Goal: Task Accomplishment & Management: Use online tool/utility

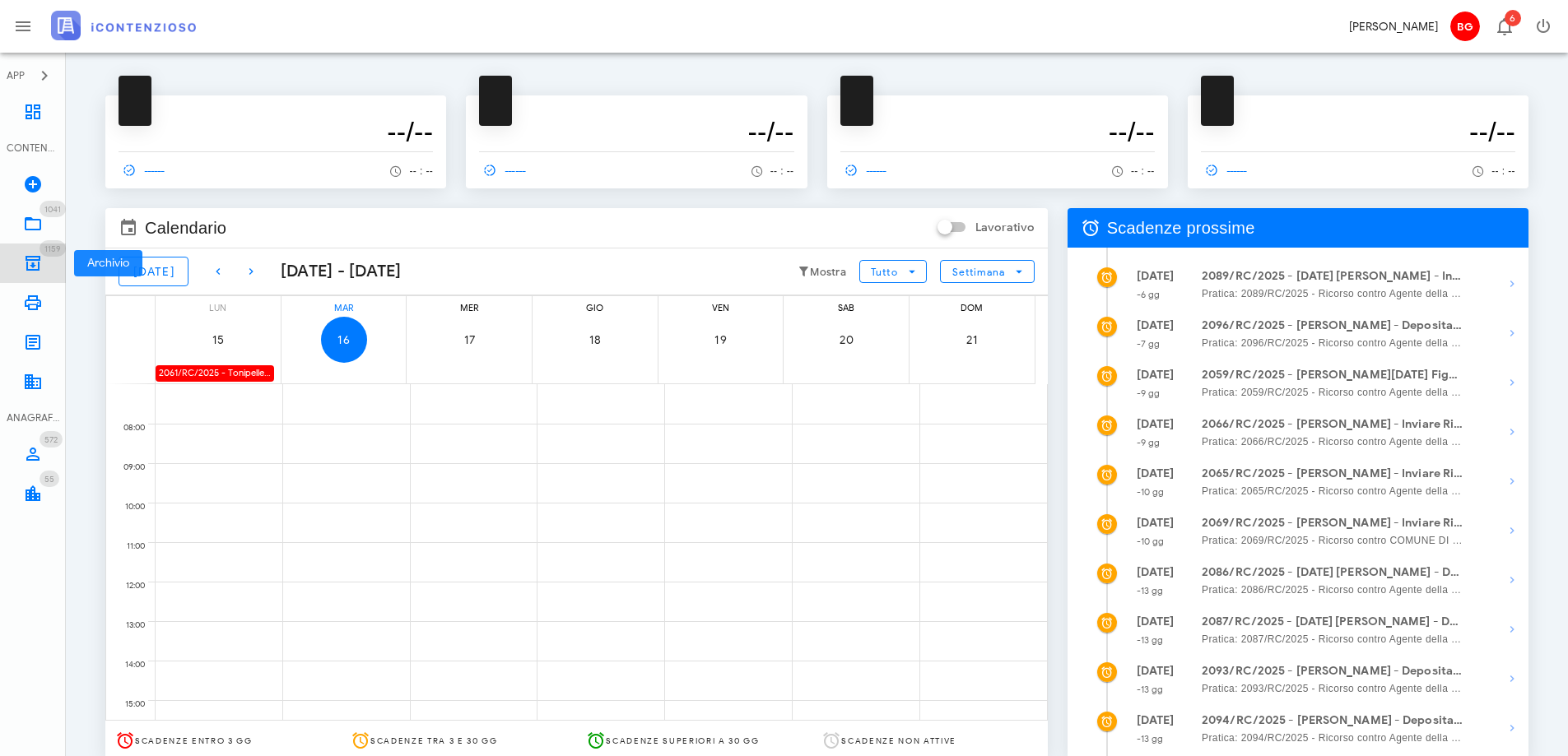
click at [26, 260] on icon at bounding box center [33, 263] width 19 height 19
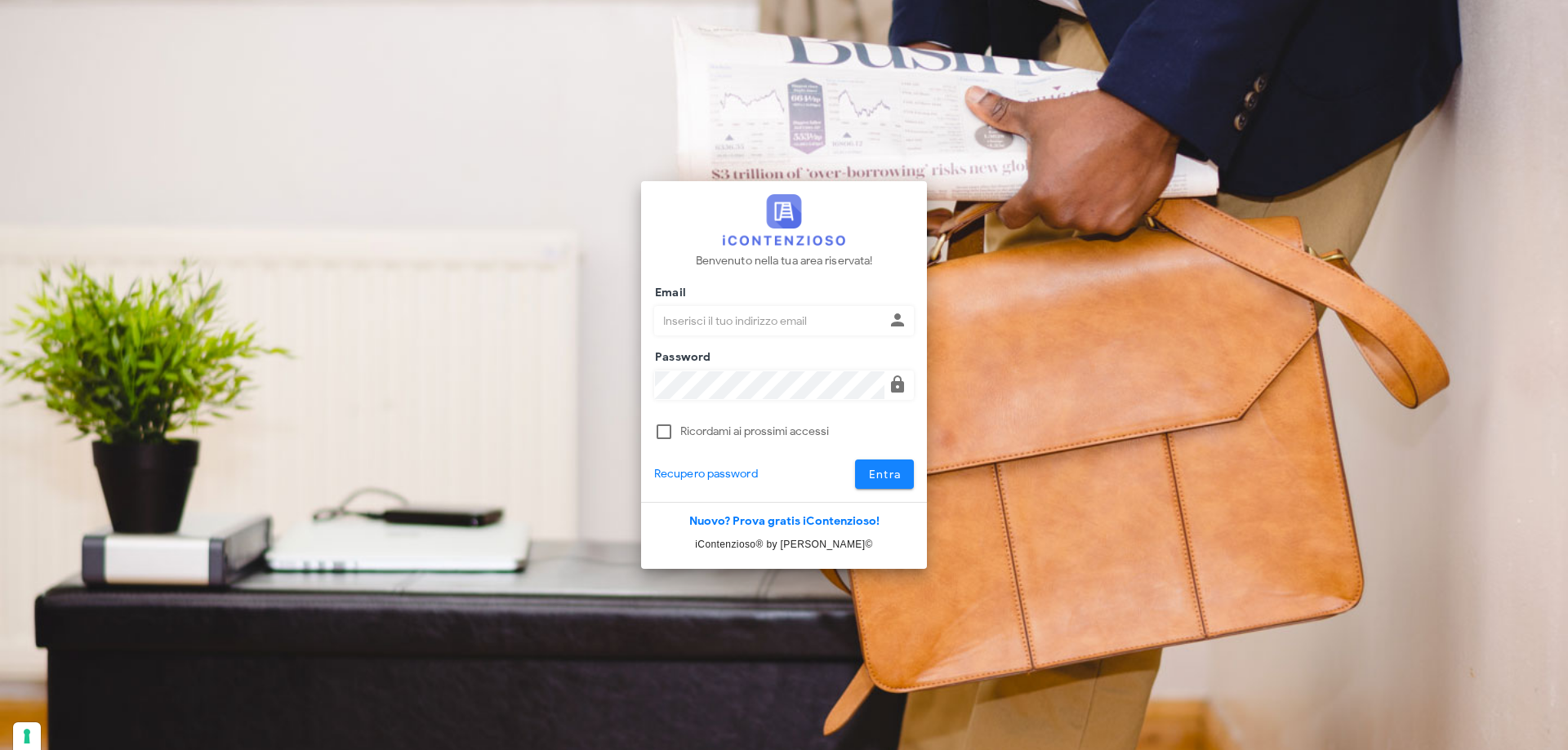
type input "dottbaronegiuseppe@gmail.com"
click at [903, 465] on button "Entra" at bounding box center [885, 474] width 59 height 30
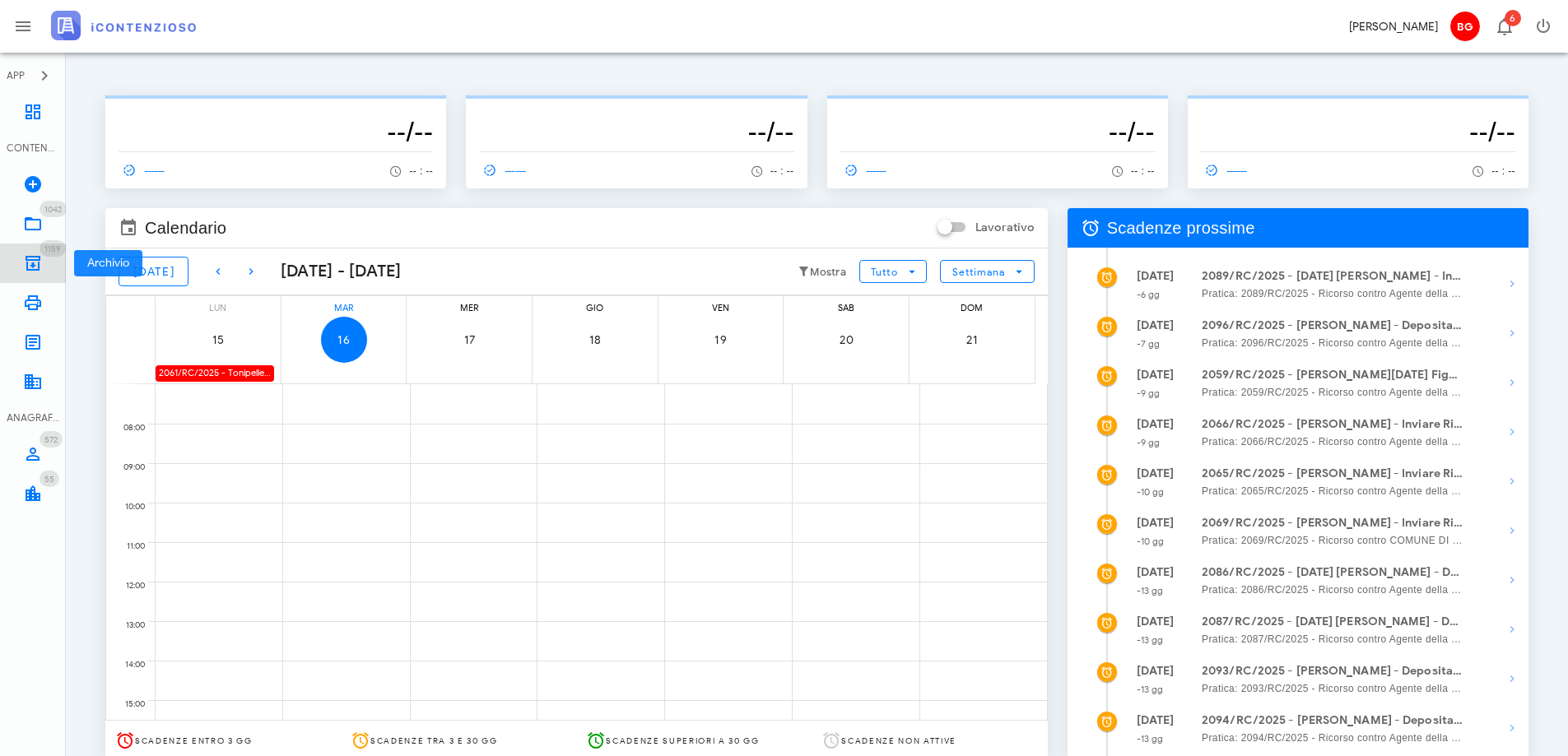
click at [25, 259] on icon at bounding box center [33, 263] width 19 height 19
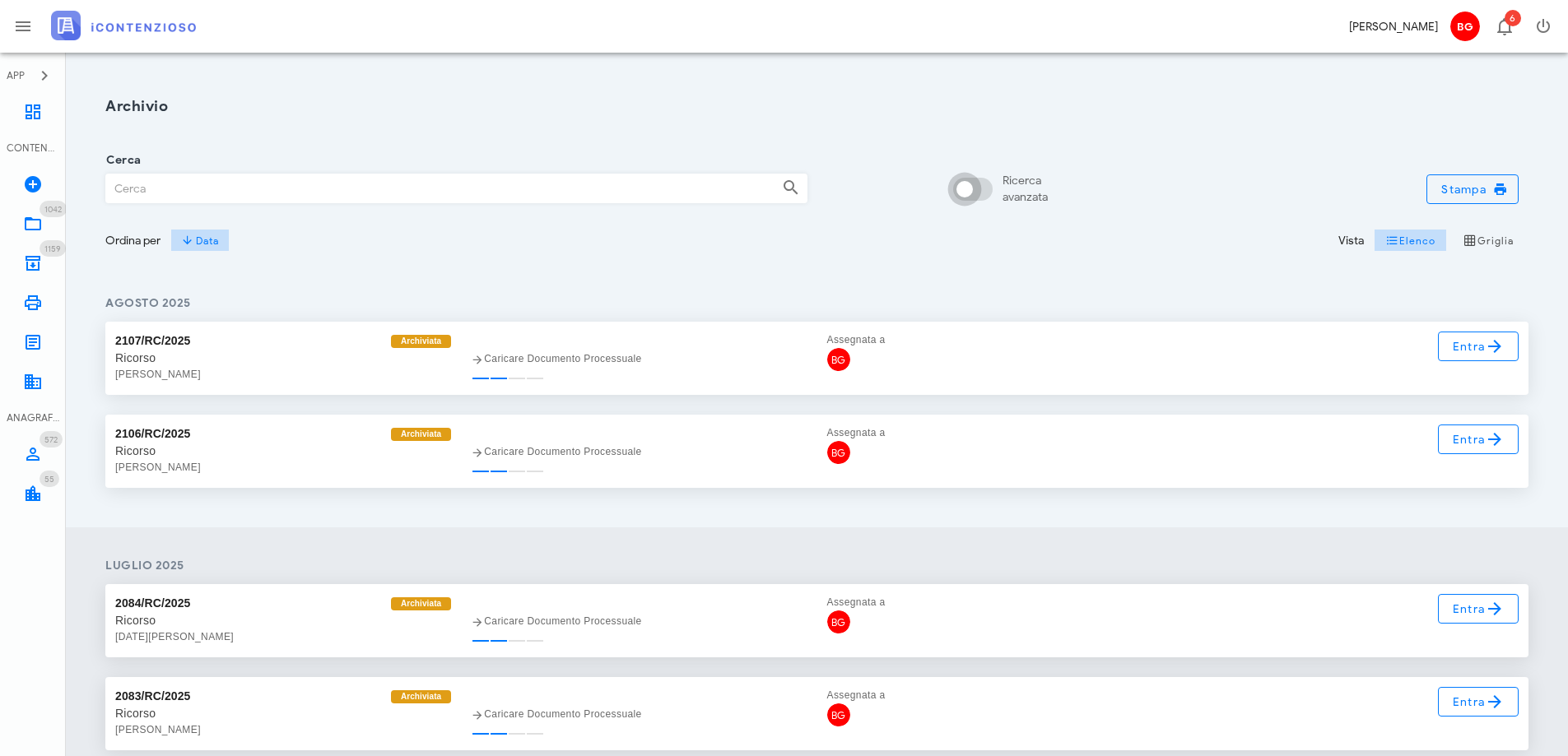
click at [973, 194] on div at bounding box center [965, 190] width 28 height 28
checkbox input "true"
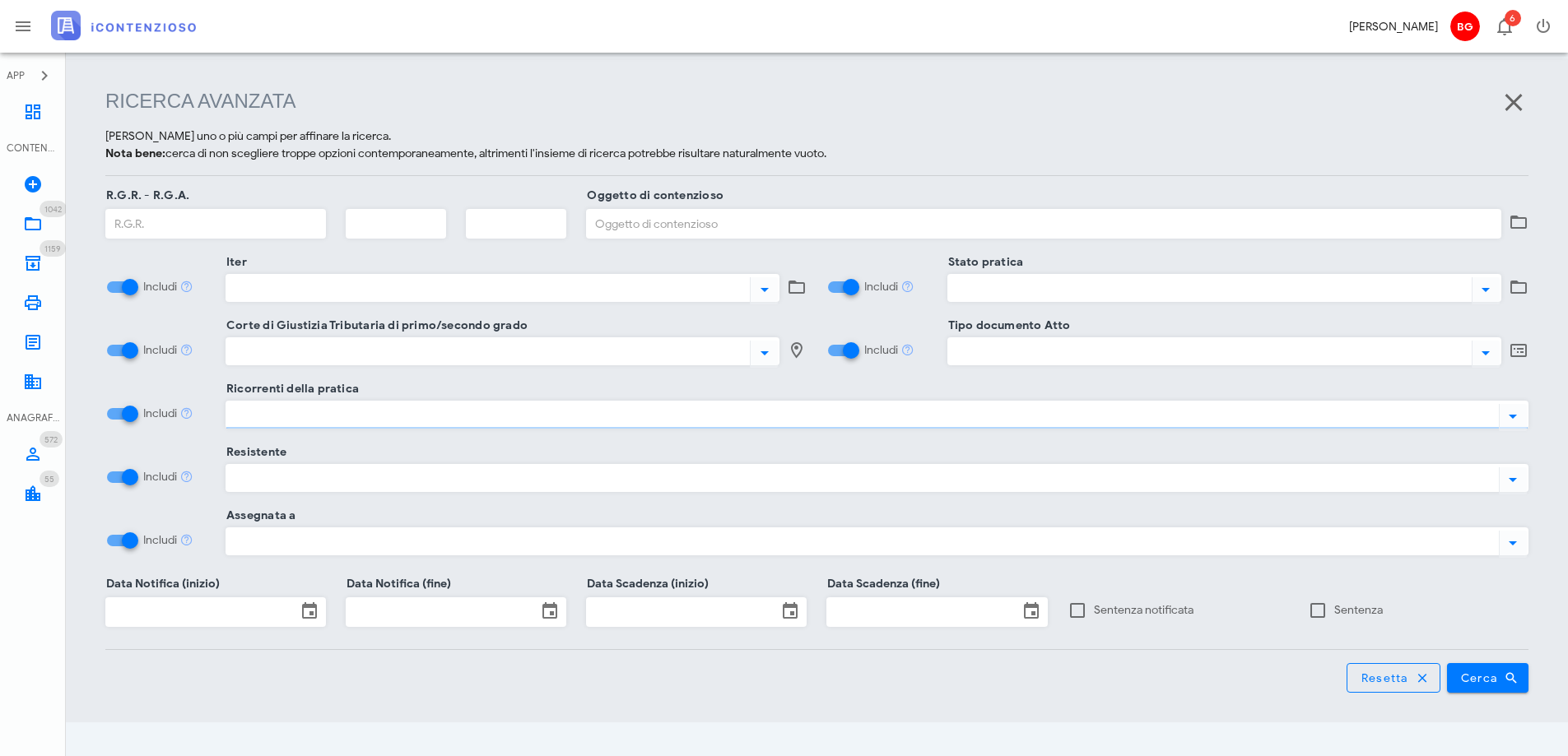
scroll to position [212, 0]
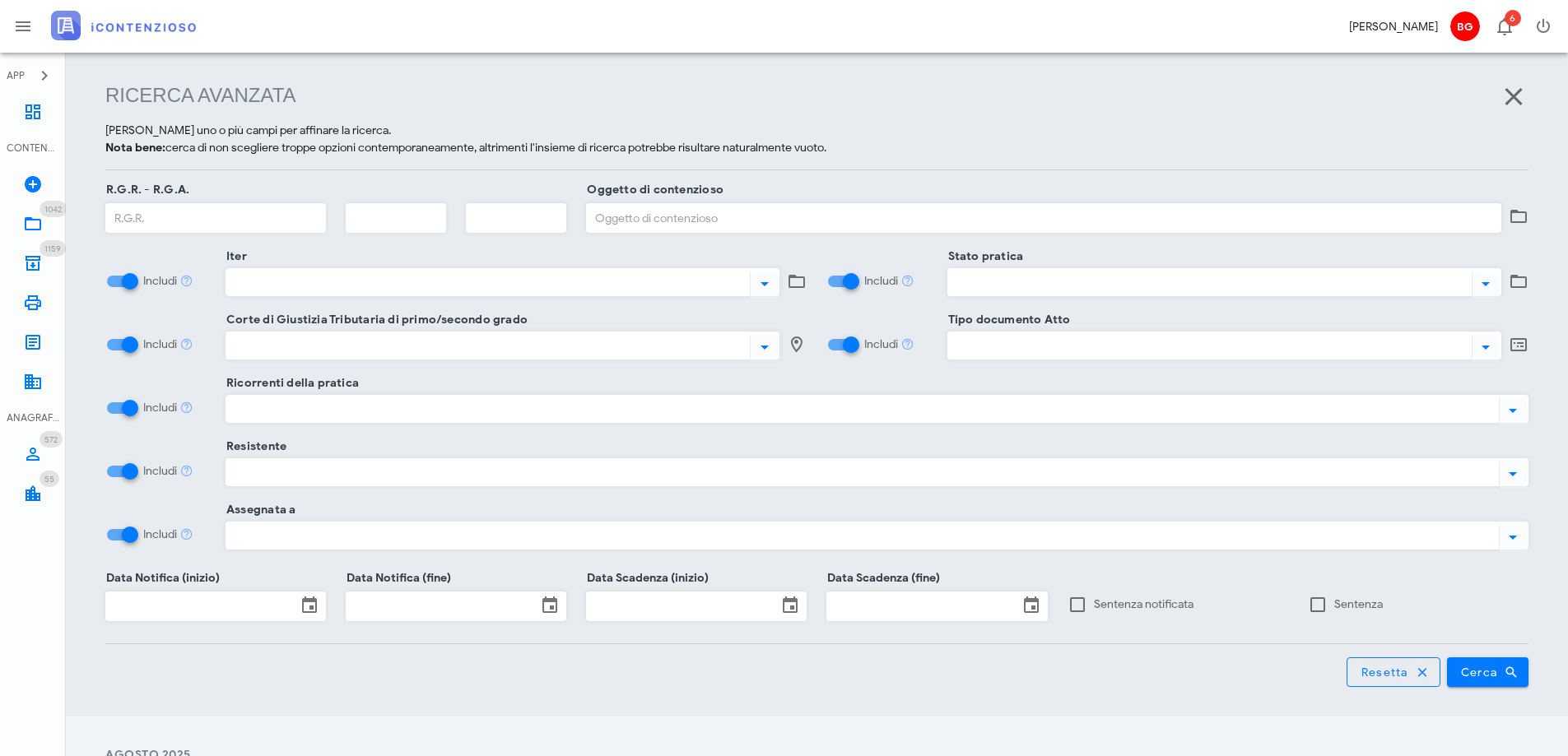
click at [386, 401] on div at bounding box center [859, 408] width 1266 height 21
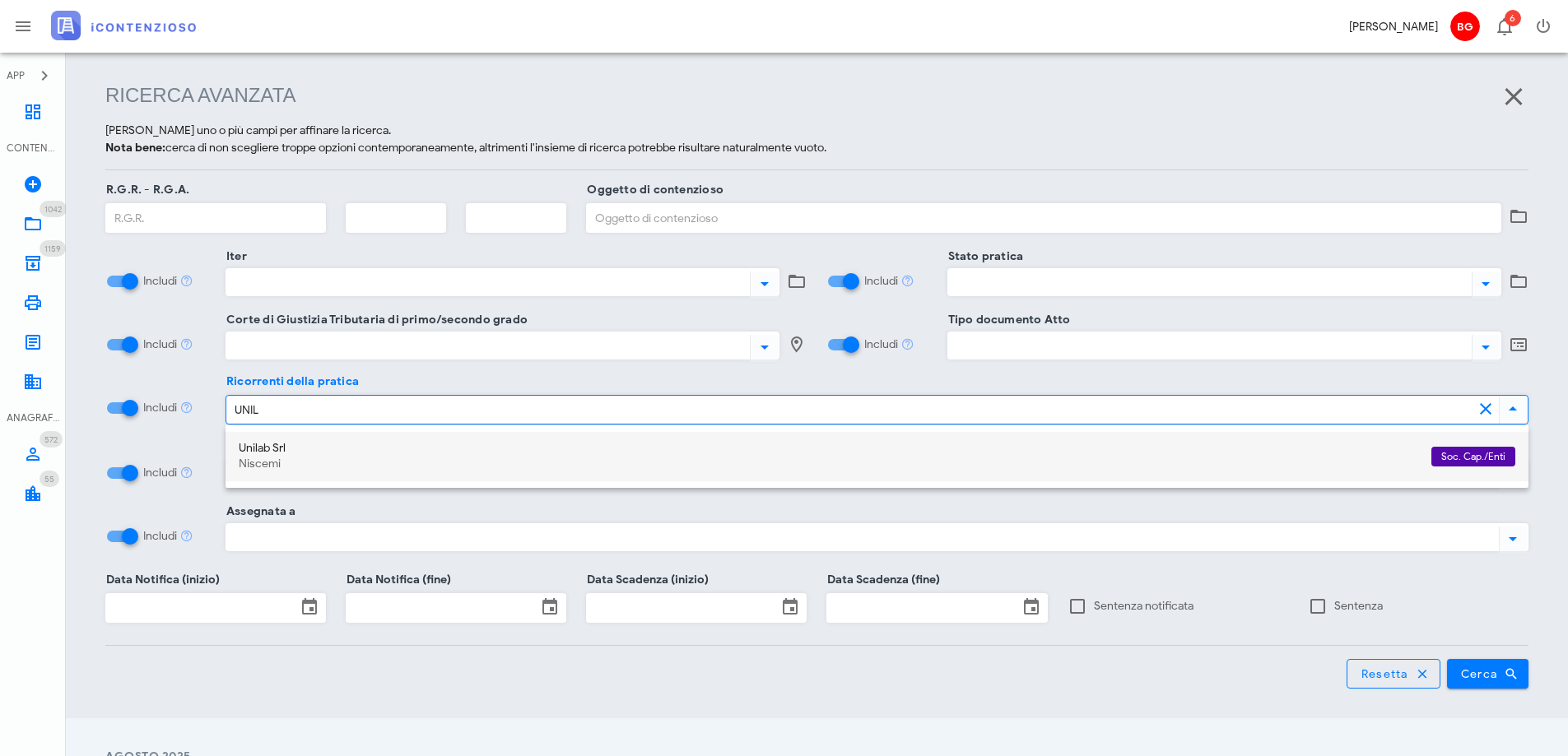
click at [322, 452] on div "Unilab Srl" at bounding box center [828, 449] width 1179 height 14
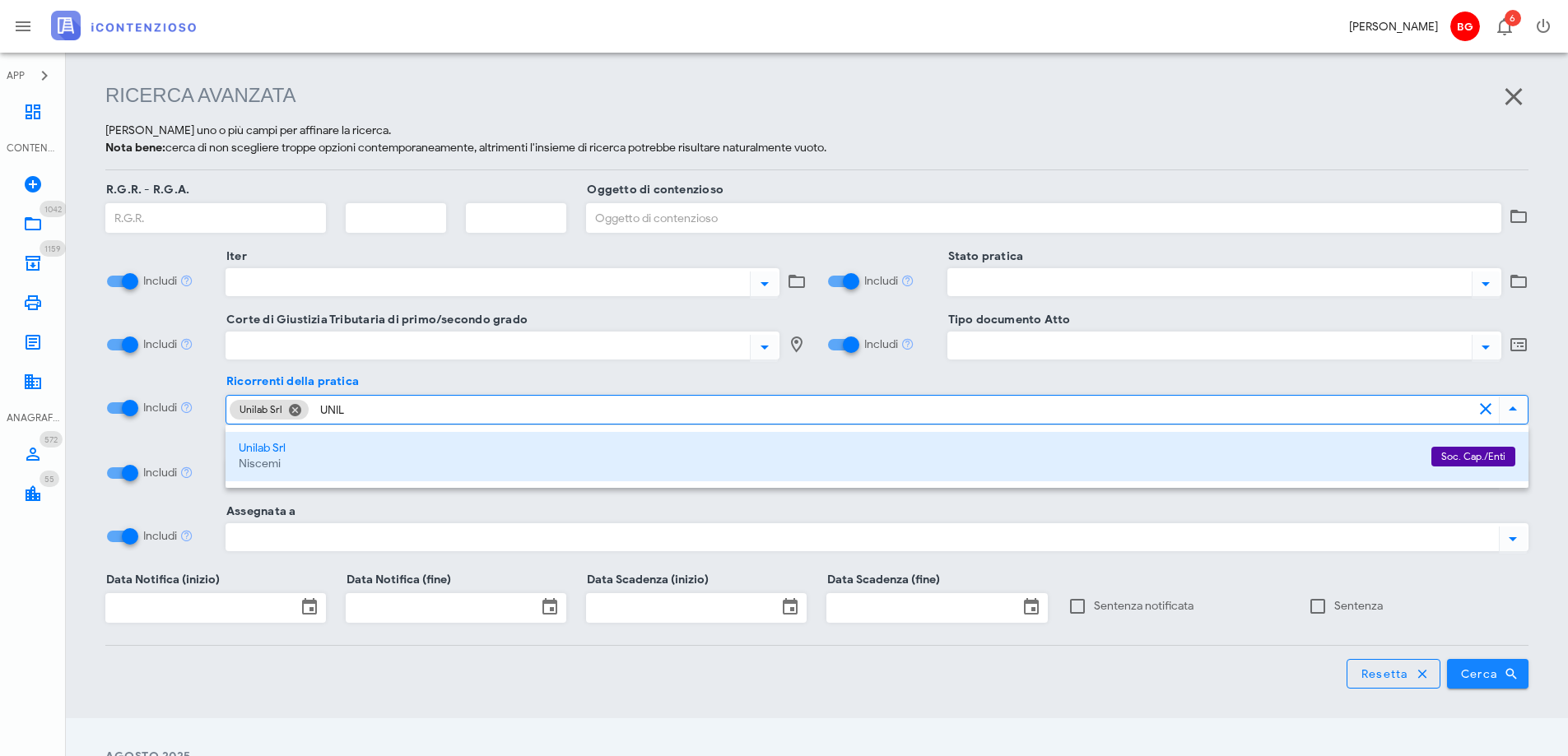
type input "UNIL"
click at [1497, 673] on span "Cerca" at bounding box center [1488, 673] width 56 height 15
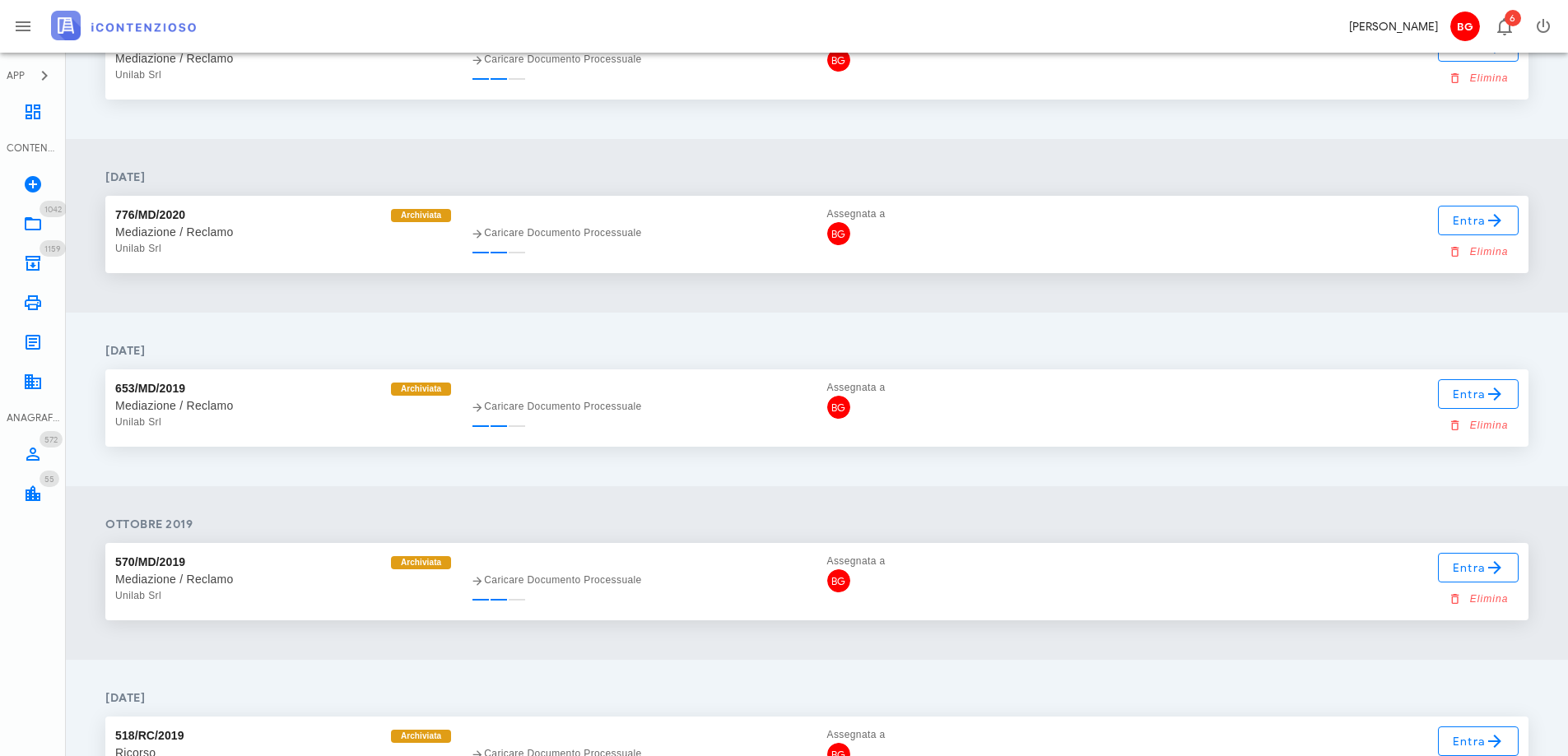
scroll to position [1534, 0]
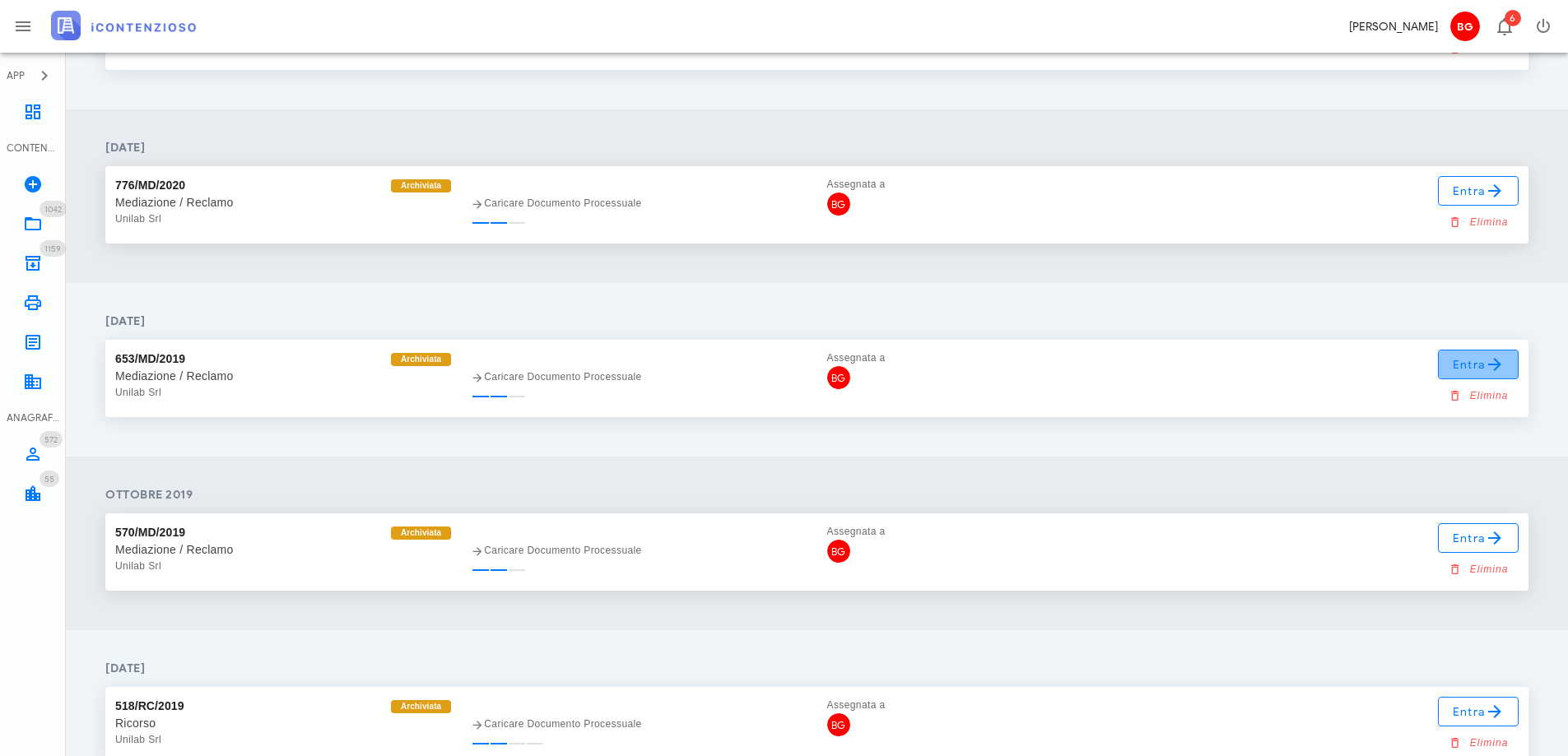
click at [1481, 373] on span "Entra" at bounding box center [1478, 364] width 54 height 19
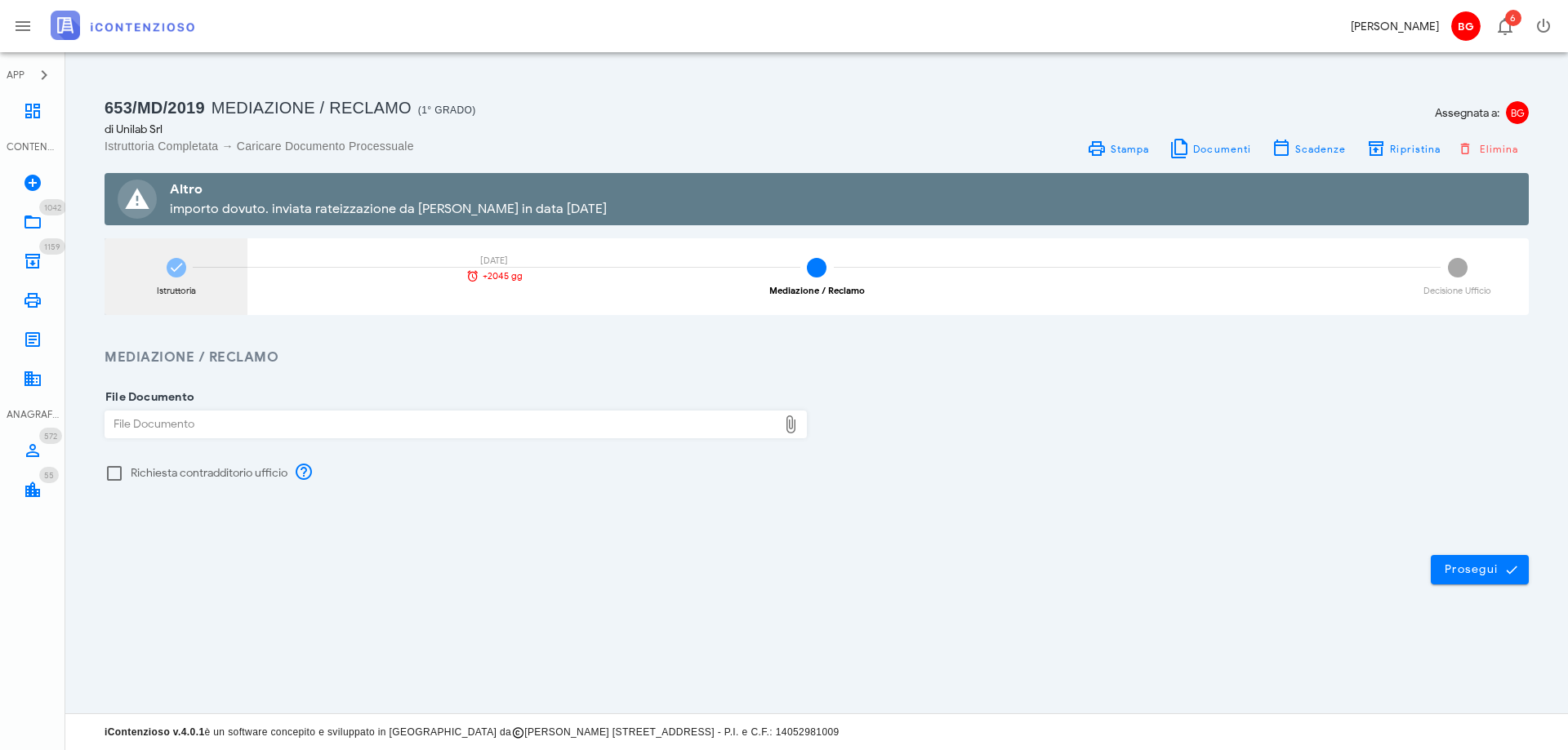
click at [173, 274] on icon at bounding box center [176, 267] width 17 height 17
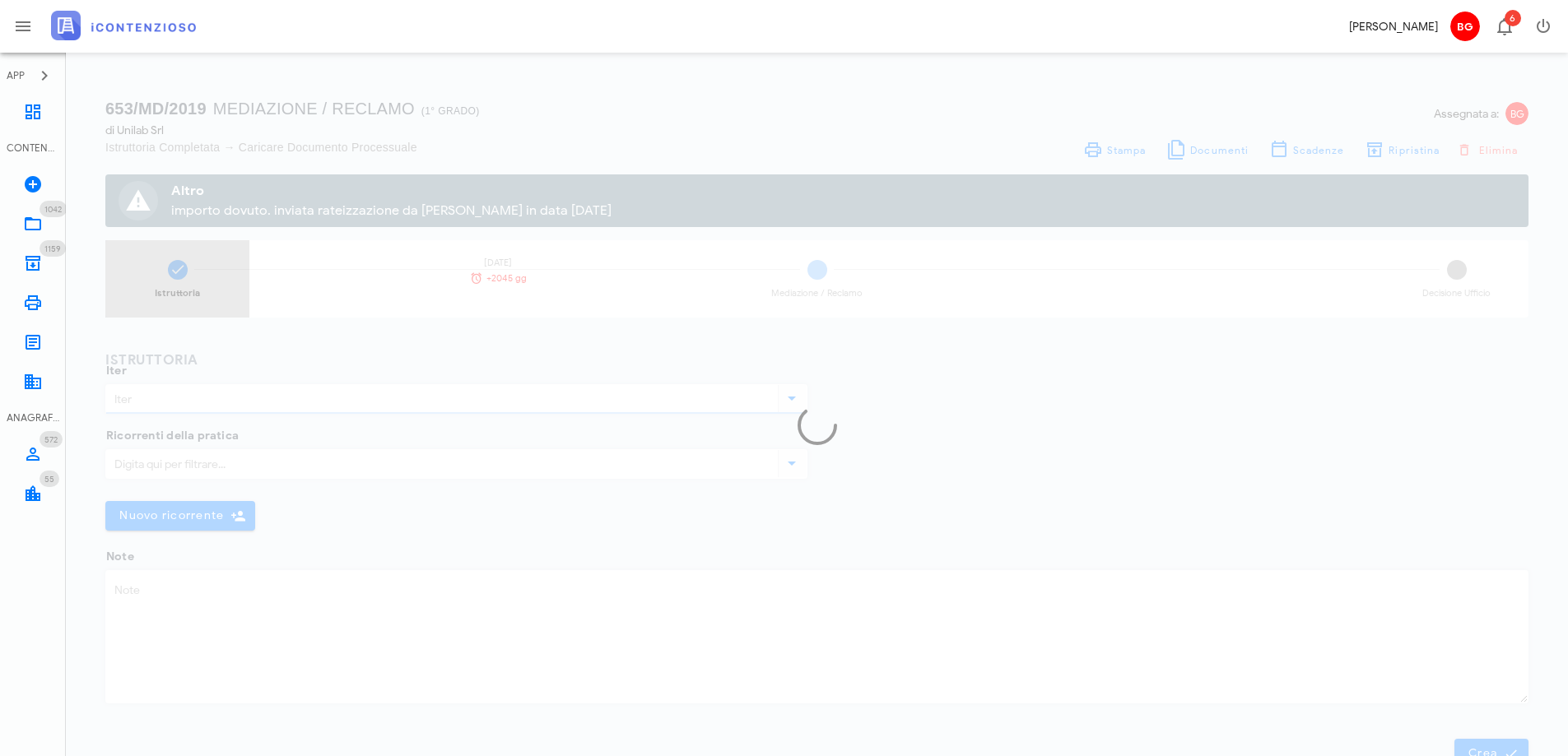
type input "Mediazione / Reclamo"
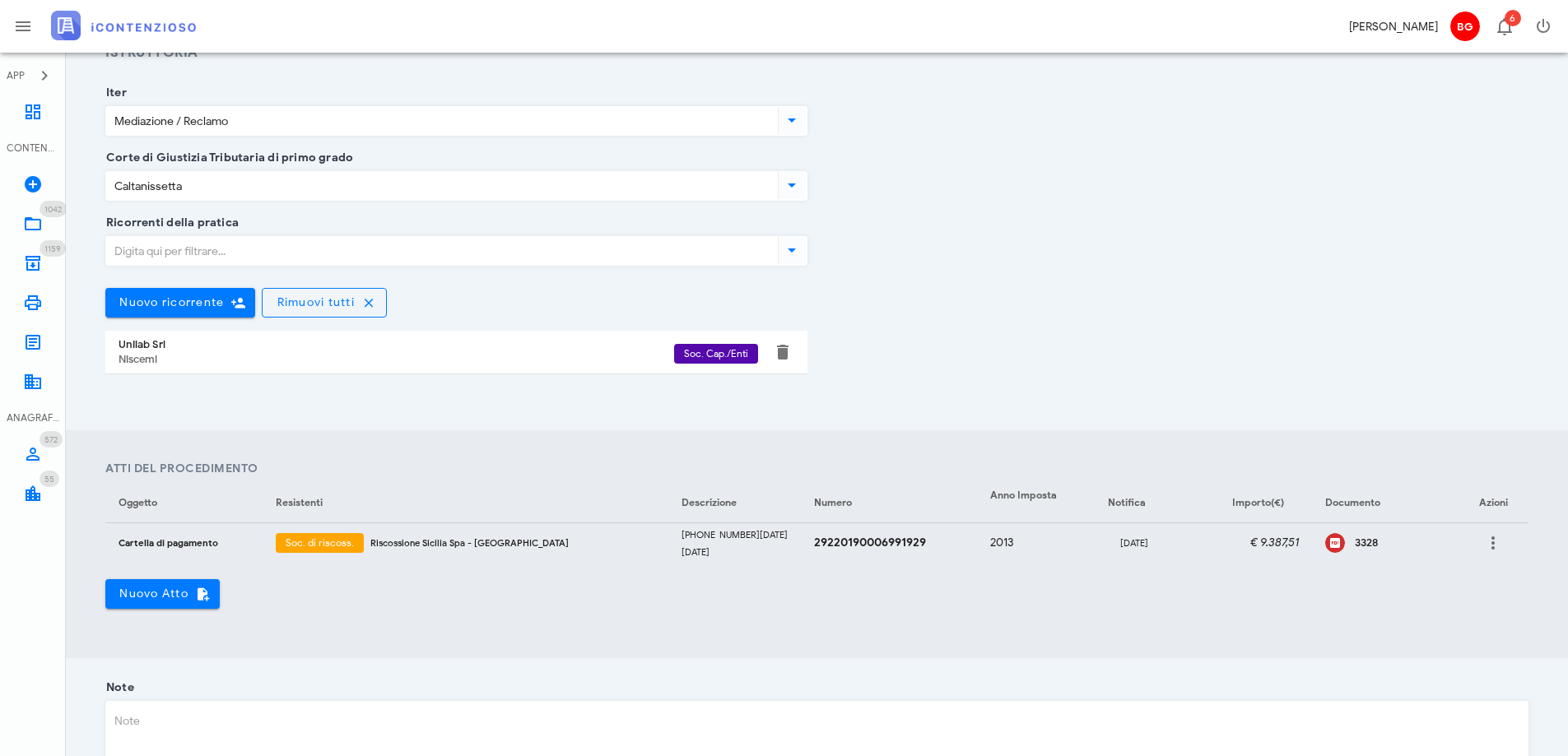
scroll to position [411, 0]
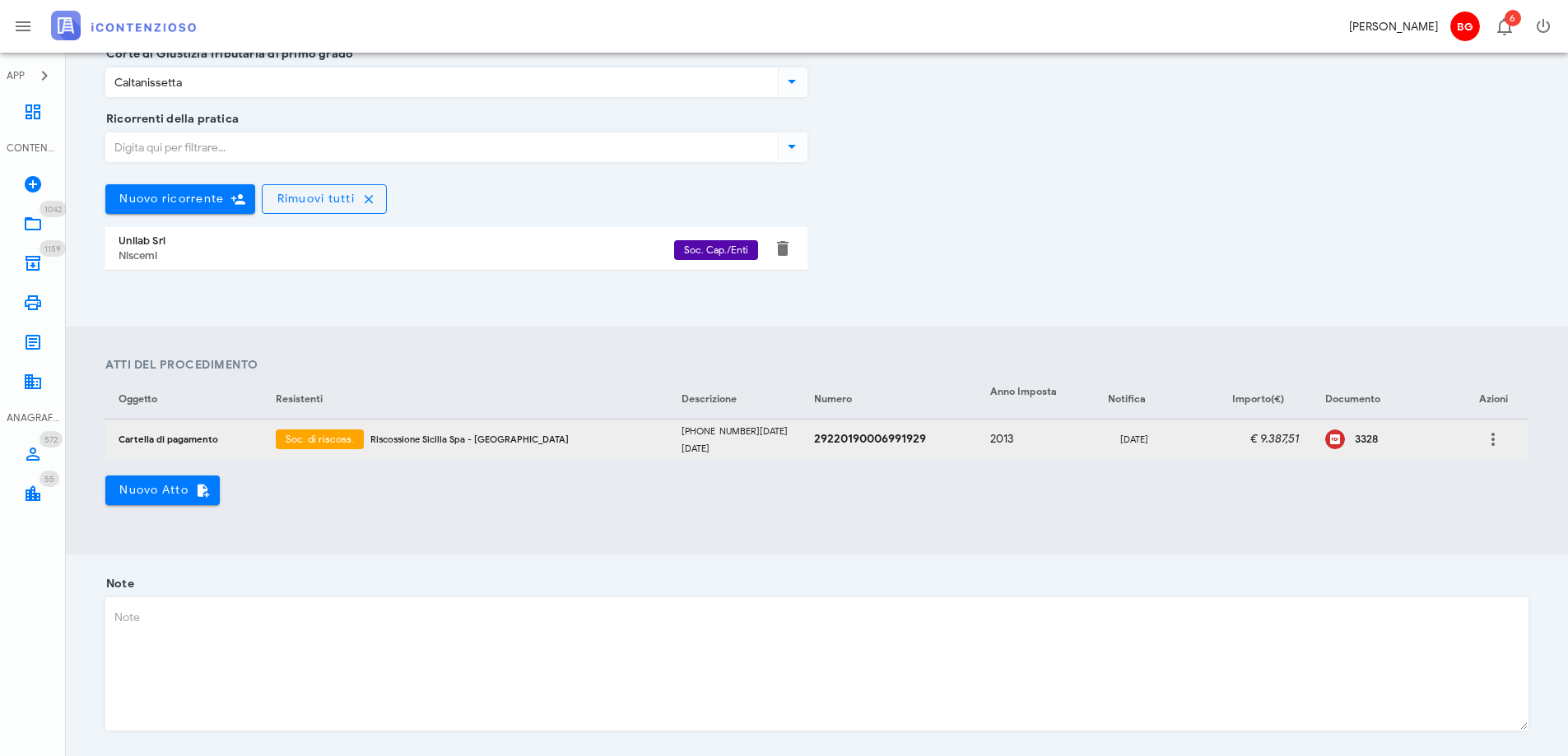
click at [1336, 436] on div "3328" at bounding box center [1382, 439] width 115 height 25
